Goal: Use online tool/utility: Utilize a website feature to perform a specific function

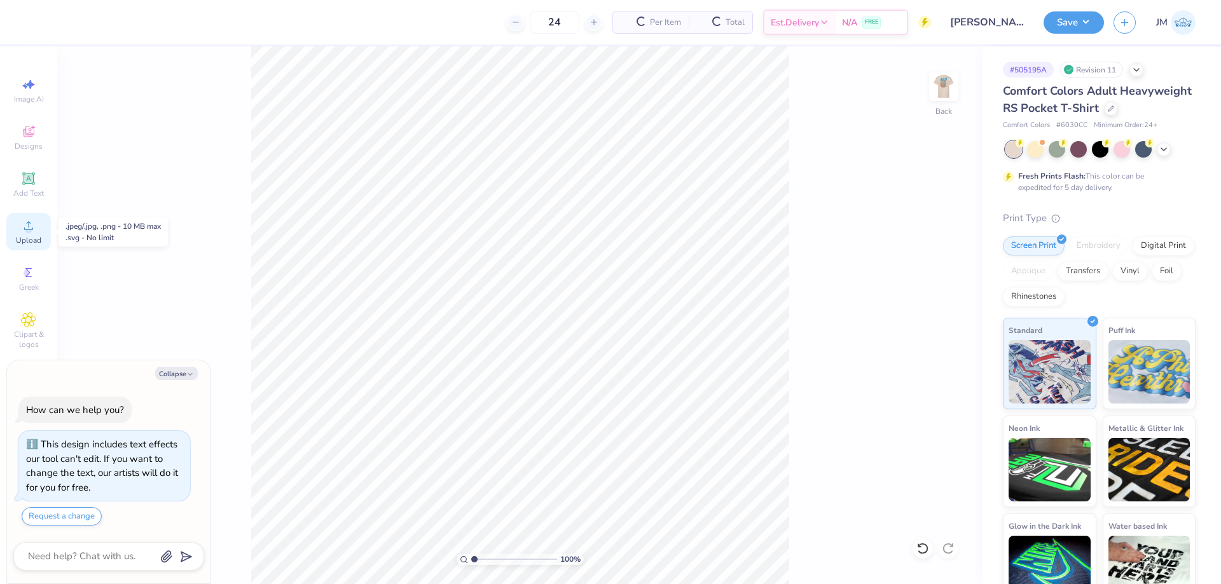
click at [24, 222] on icon at bounding box center [28, 225] width 15 height 15
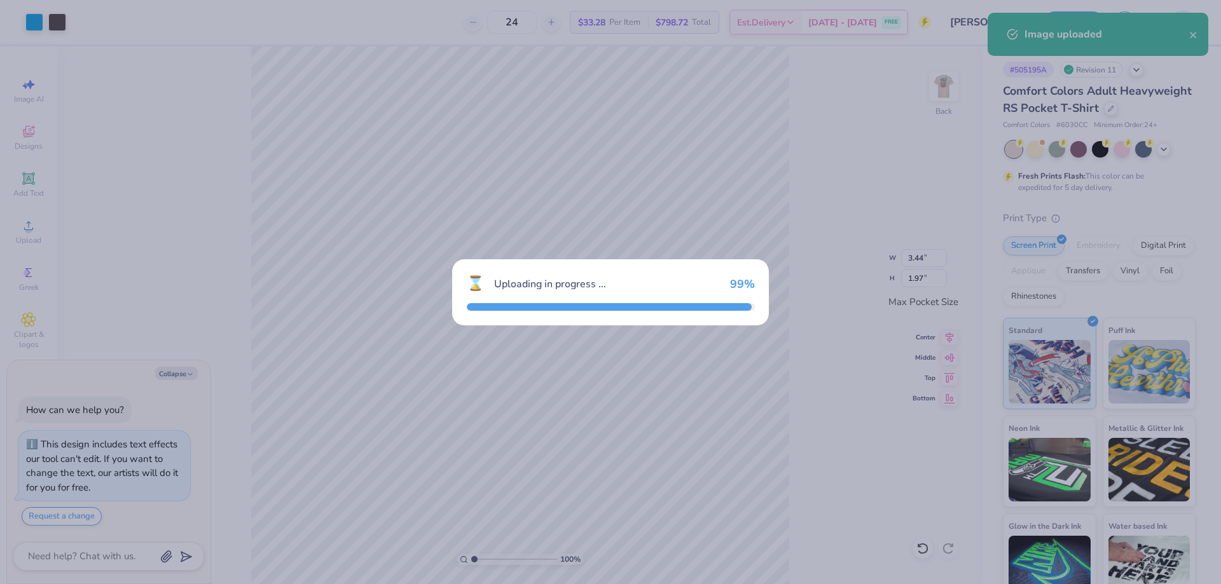
type textarea "x"
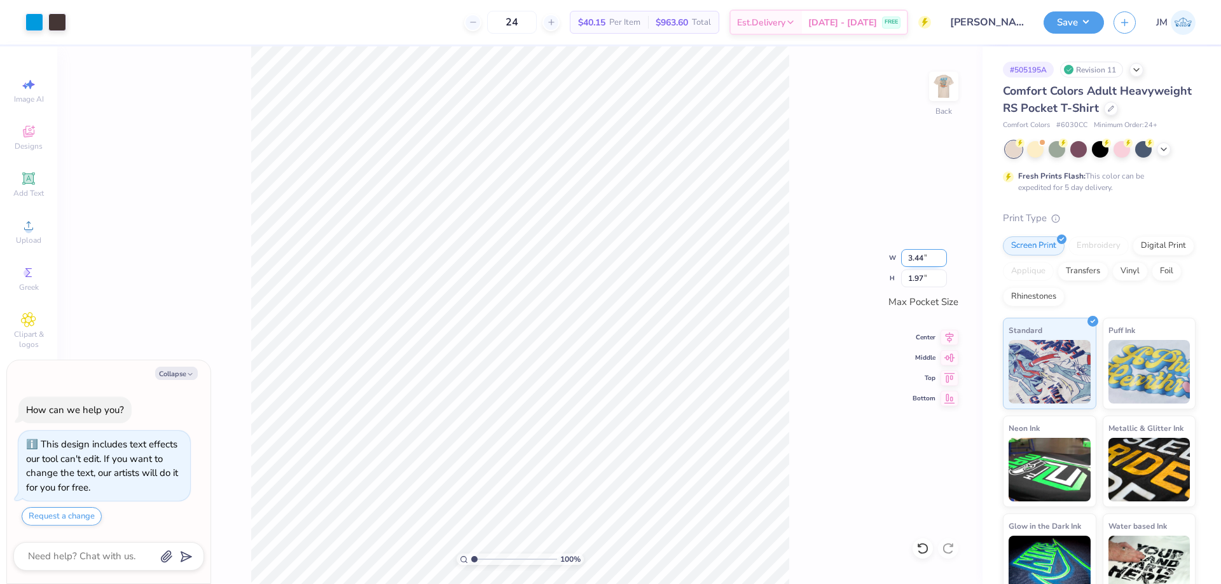
click at [927, 258] on input "3.44" at bounding box center [924, 258] width 46 height 18
type input "3.5"
type textarea "x"
type input "3.50"
type input "2.01"
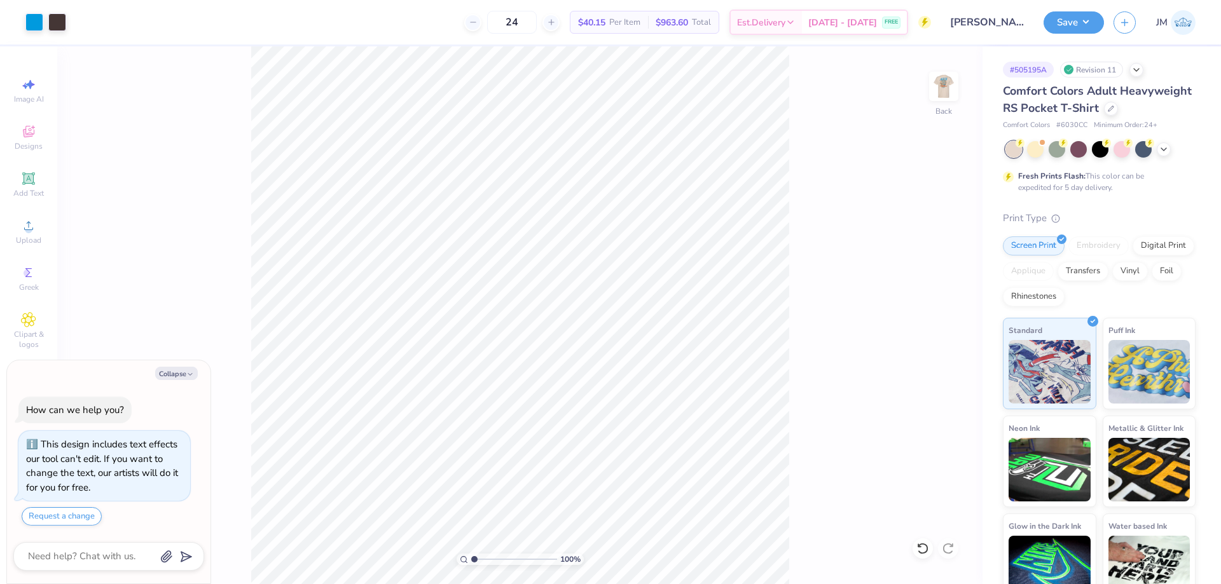
type textarea "x"
type input "4.33794369691801"
click at [958, 73] on img at bounding box center [943, 86] width 51 height 51
type textarea "x"
type input "4.33794369691801"
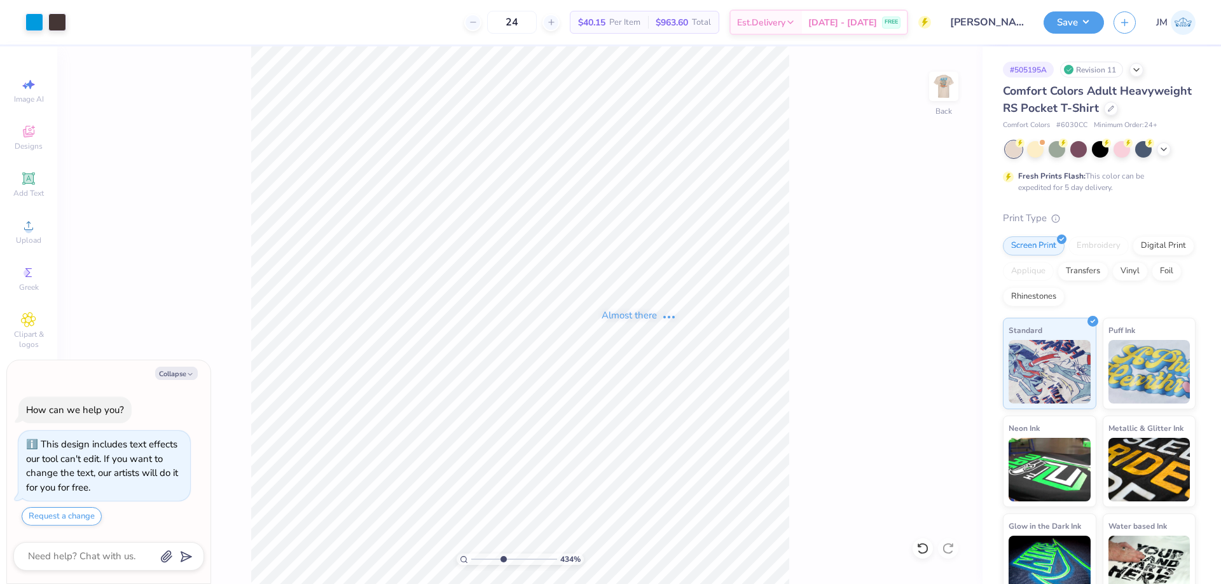
type textarea "x"
type input "4.33794369691801"
type textarea "x"
type input "4.33794369691801"
type textarea "x"
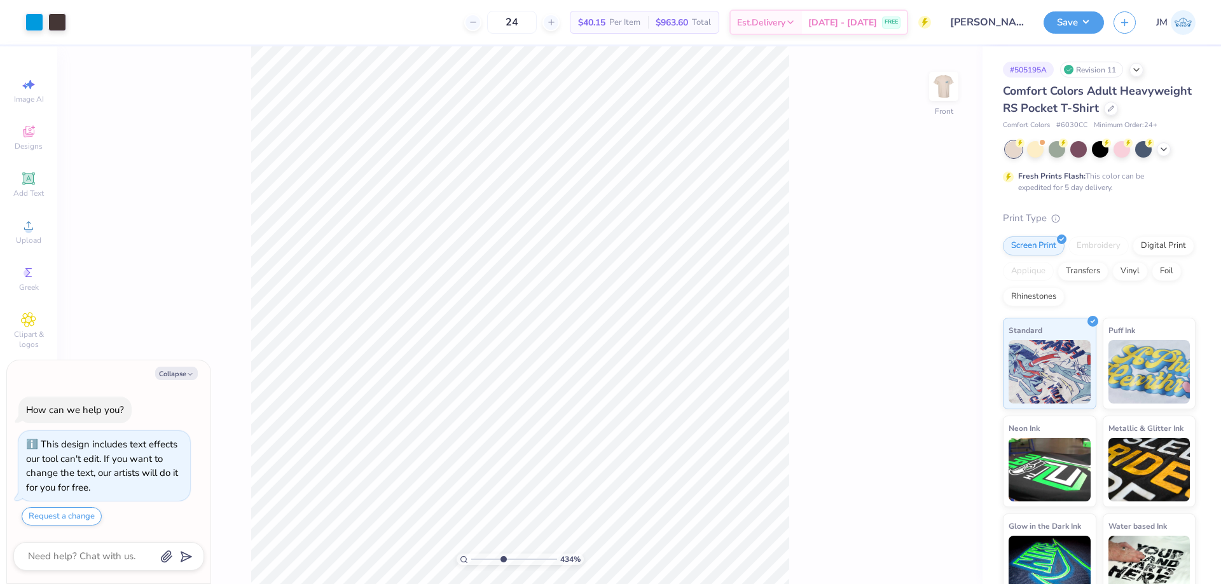
type input "4.33794369691801"
type textarea "x"
type input "4.33794369691801"
type textarea "x"
type input "4.33794369691801"
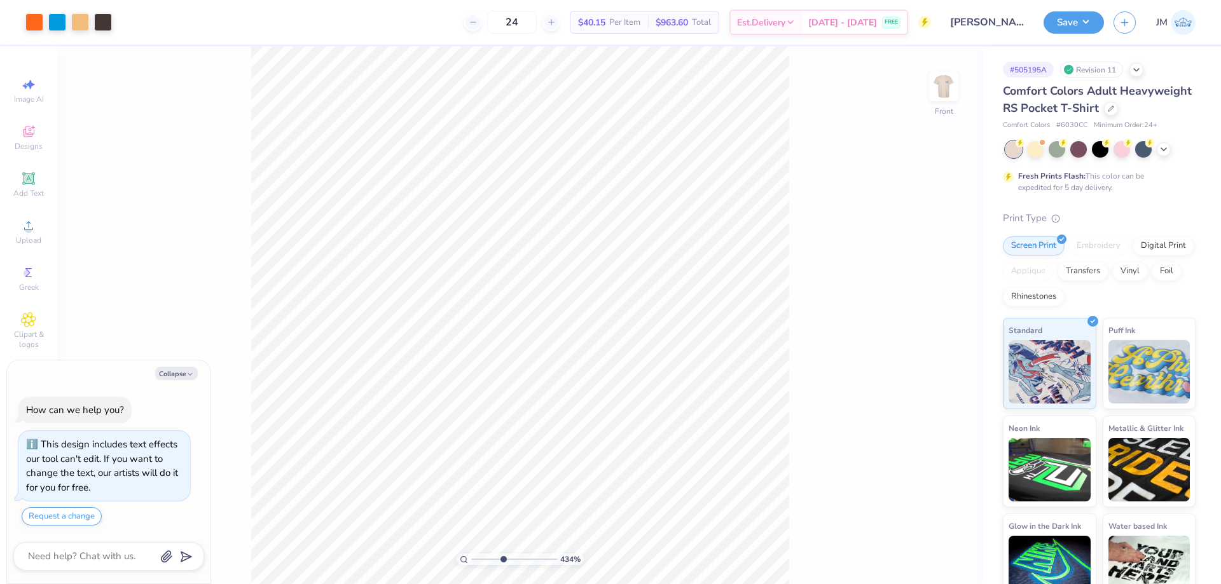
type textarea "x"
type input "1"
click at [35, 224] on icon at bounding box center [28, 225] width 15 height 15
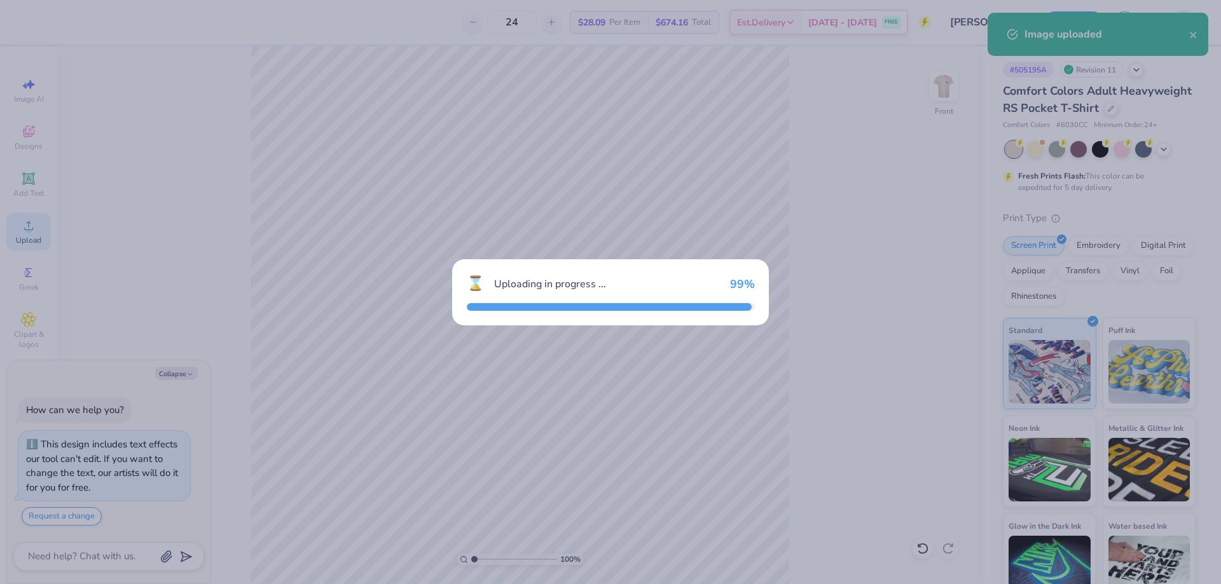
type textarea "x"
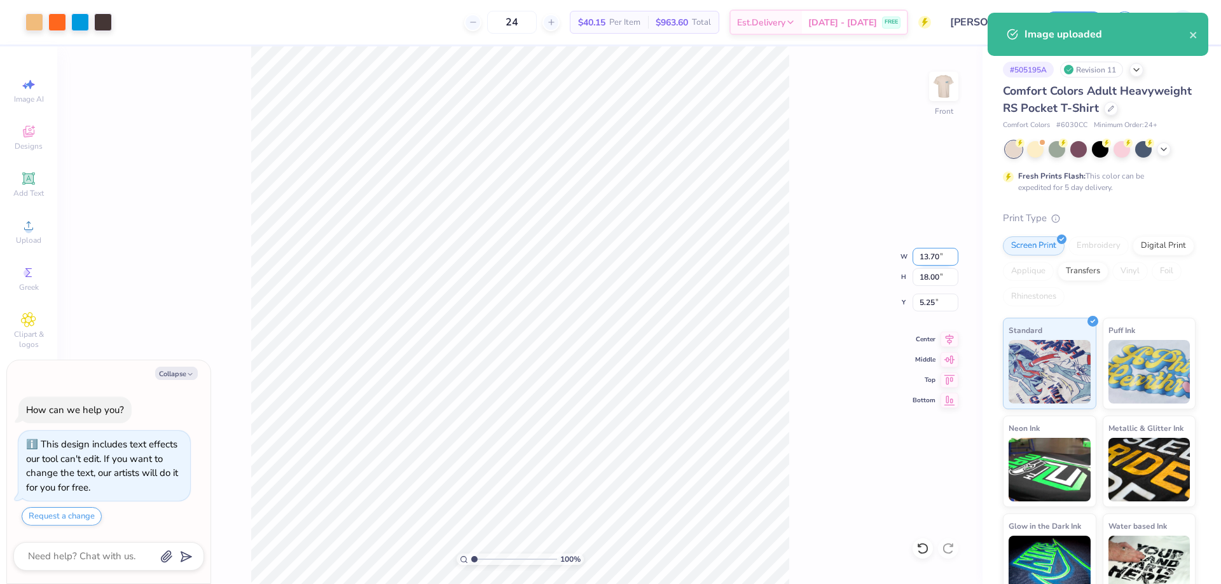
click at [927, 262] on input "13.70" at bounding box center [936, 257] width 46 height 18
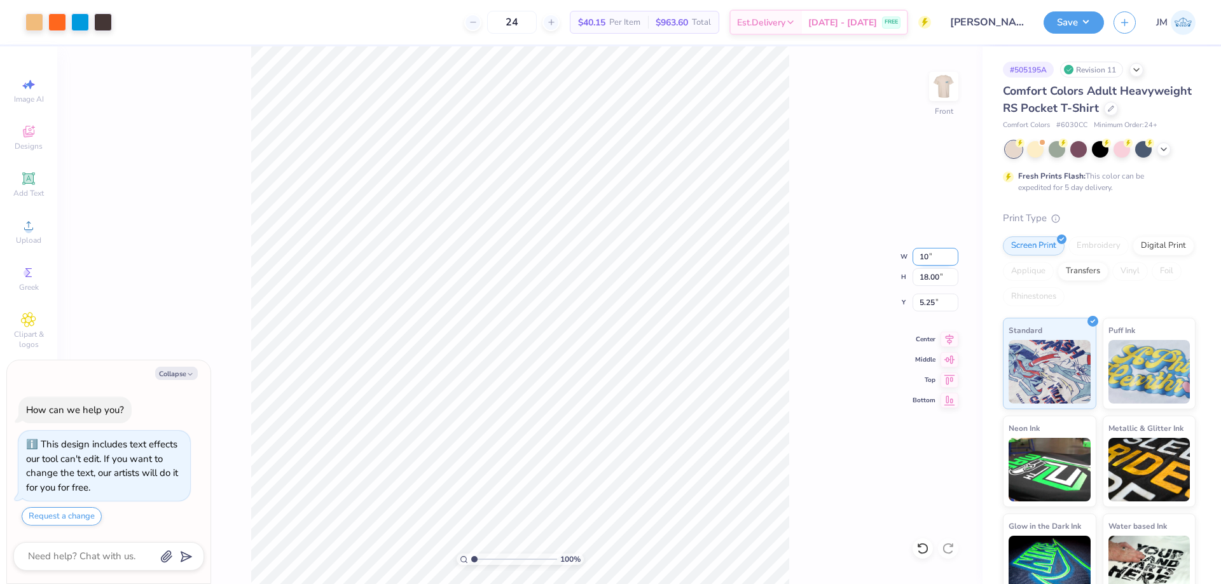
type input "10"
type textarea "x"
type input "10.00"
type input "13.14"
click at [929, 300] on input "7.68" at bounding box center [936, 303] width 46 height 18
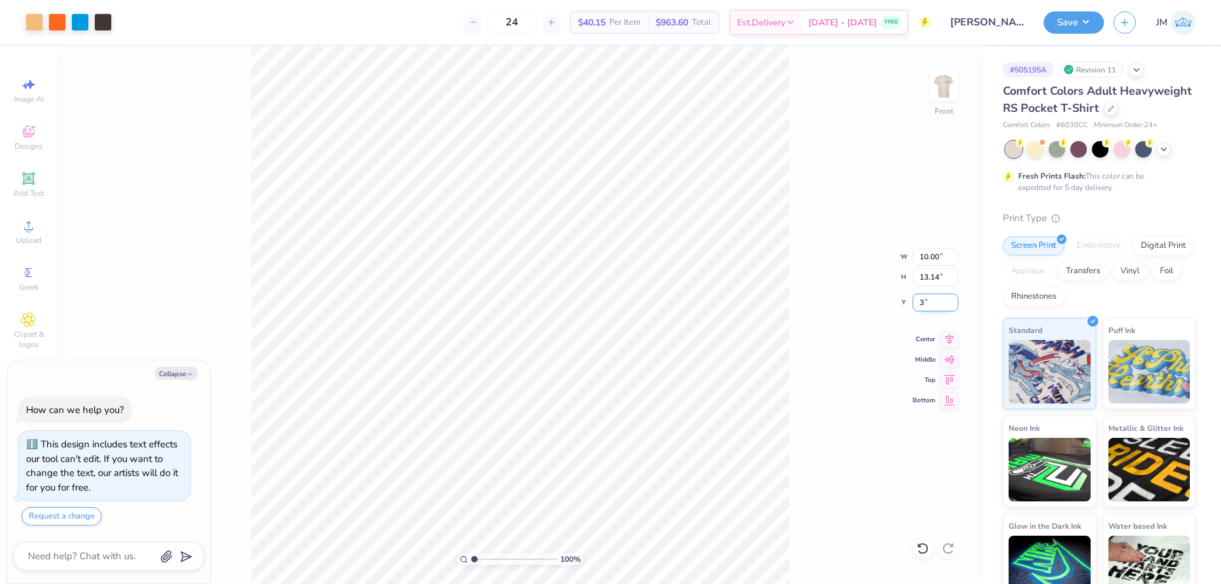
type input "3"
type textarea "x"
type input "3.00"
click at [948, 336] on icon at bounding box center [950, 337] width 18 height 15
click at [1082, 26] on button "Save" at bounding box center [1074, 21] width 60 height 22
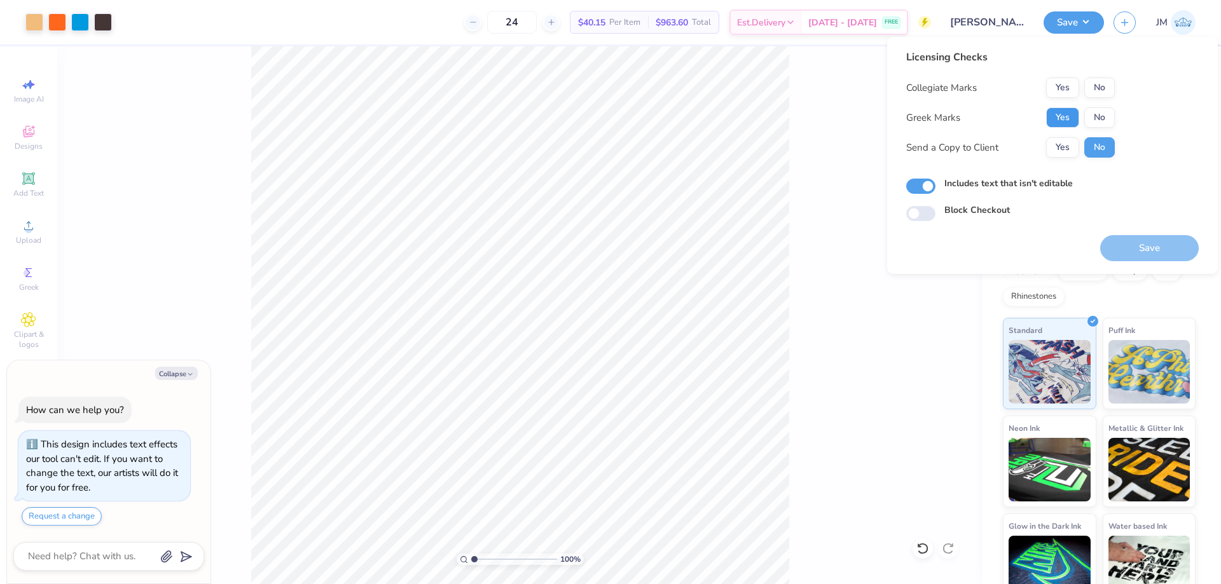
click at [1070, 122] on button "Yes" at bounding box center [1062, 117] width 33 height 20
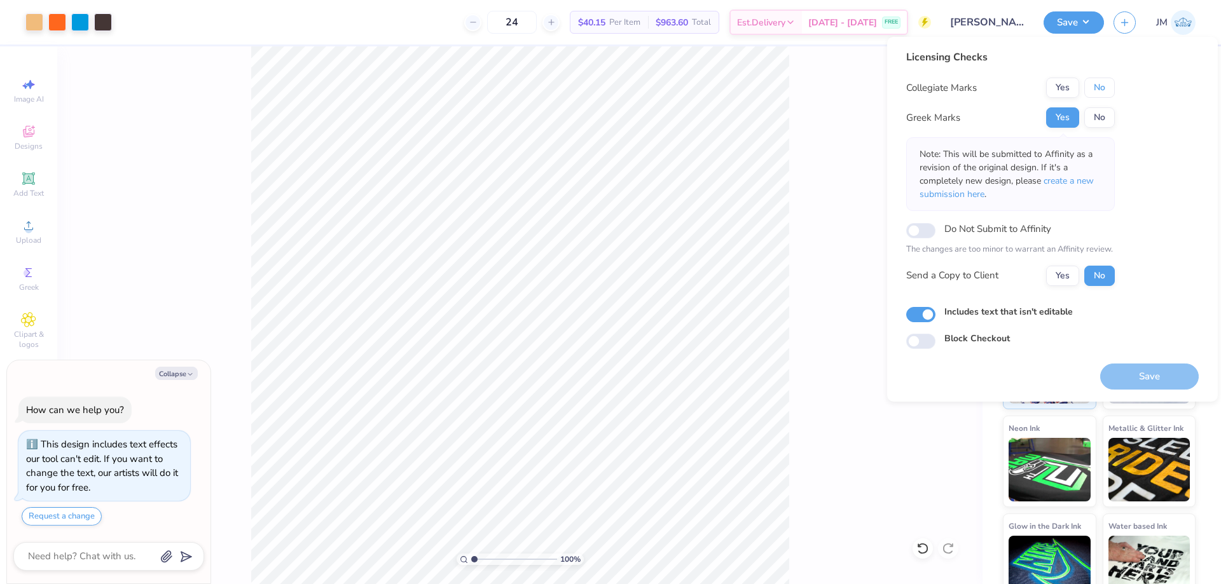
click at [1095, 91] on button "No" at bounding box center [1099, 88] width 31 height 20
click at [1126, 370] on button "Save" at bounding box center [1149, 377] width 99 height 26
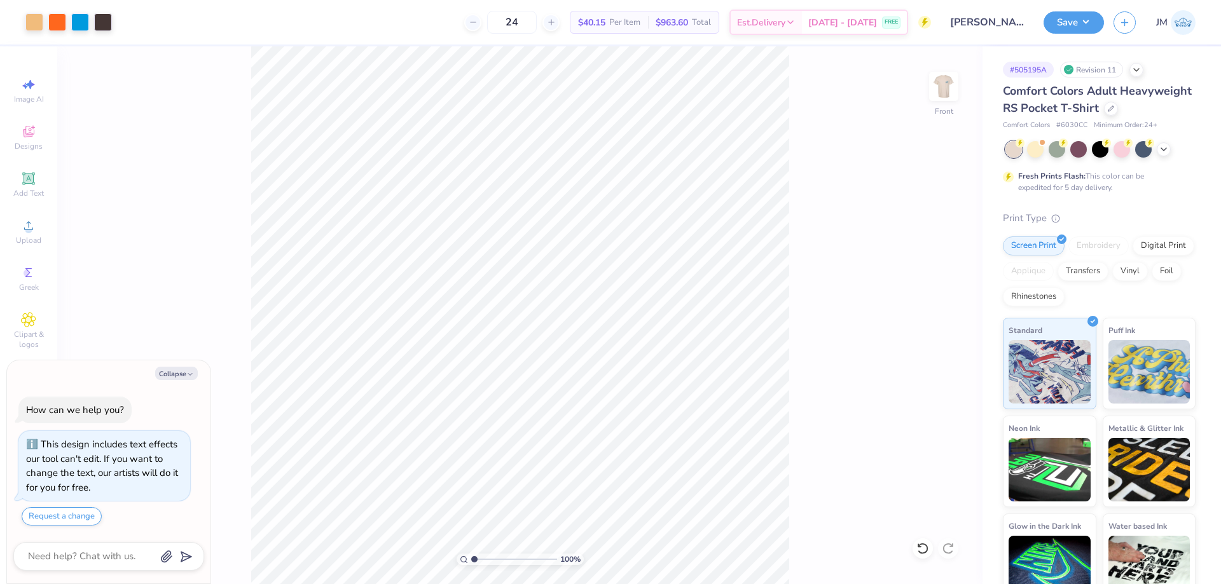
type textarea "x"
